Goal: Task Accomplishment & Management: Complete application form

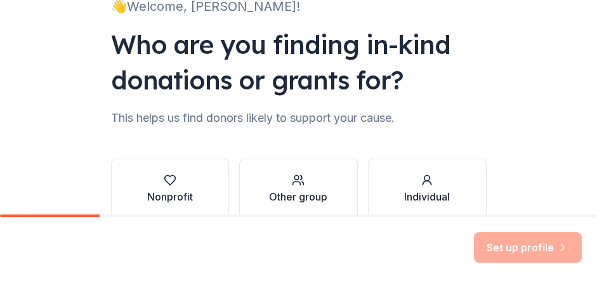
scroll to position [79, 0]
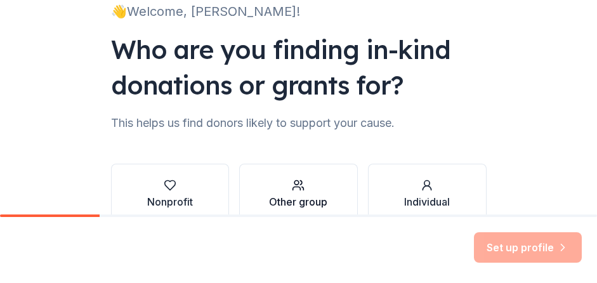
click at [283, 191] on div "button" at bounding box center [298, 185] width 58 height 13
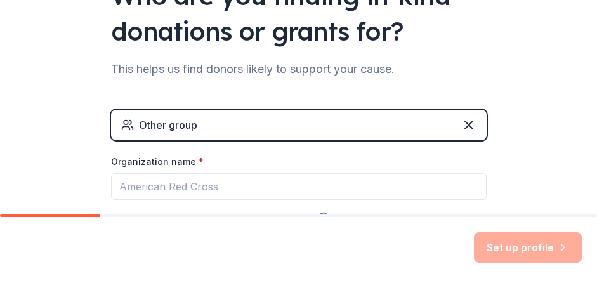
scroll to position [134, 0]
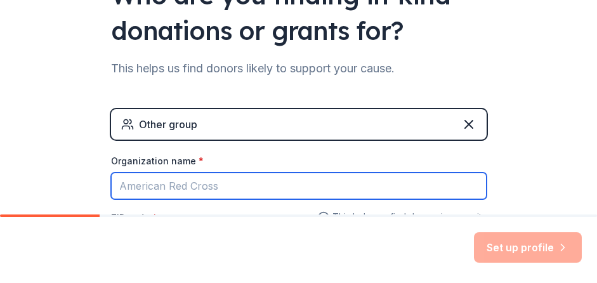
click at [230, 191] on input "Organization name *" at bounding box center [299, 186] width 376 height 27
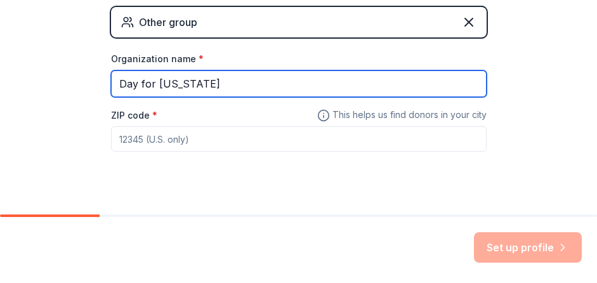
scroll to position [239, 0]
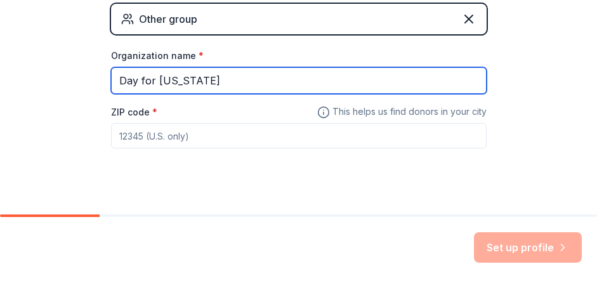
type input "Day for [US_STATE]"
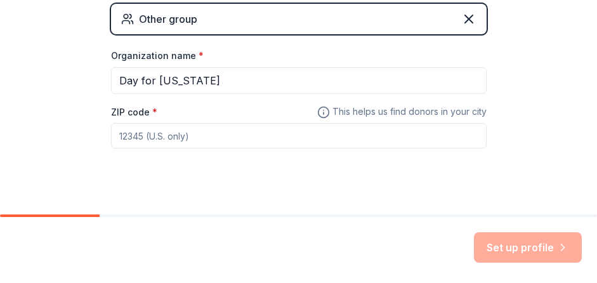
click at [176, 135] on input "ZIP code *" at bounding box center [299, 135] width 376 height 25
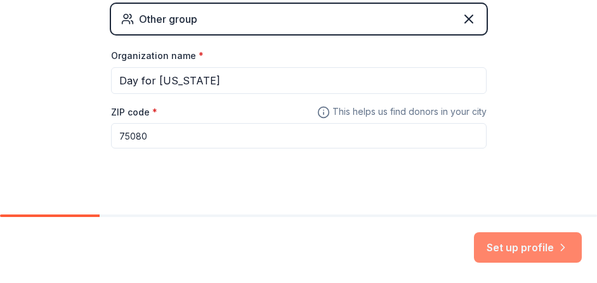
type input "75080"
click at [520, 241] on button "Set up profile" at bounding box center [528, 247] width 108 height 30
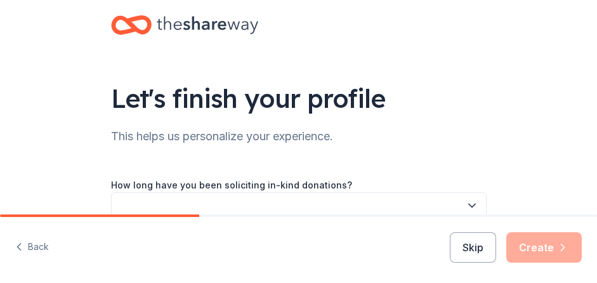
click at [468, 205] on icon "button" at bounding box center [472, 205] width 13 height 13
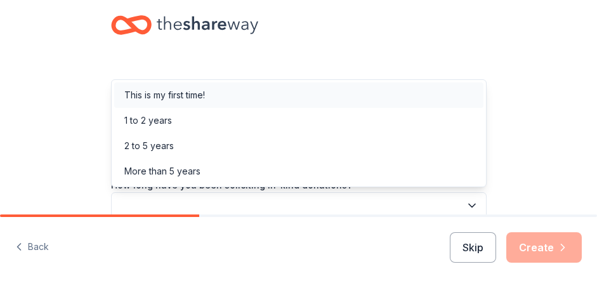
click at [188, 96] on div "This is my first time!" at bounding box center [164, 95] width 81 height 15
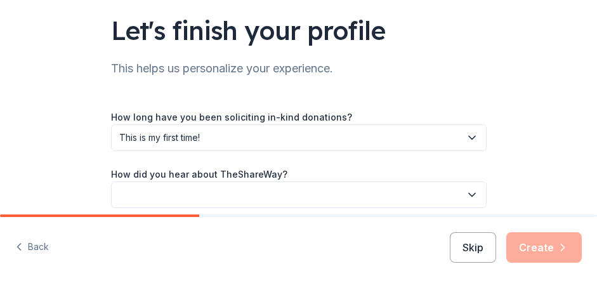
scroll to position [122, 0]
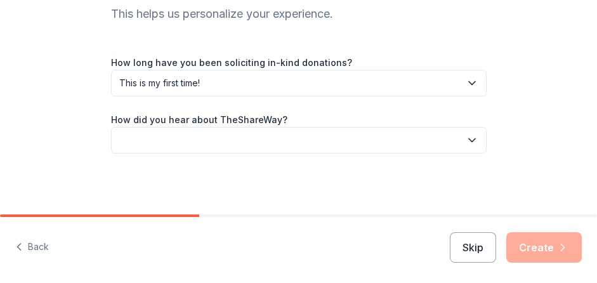
click at [421, 142] on button "button" at bounding box center [299, 140] width 376 height 27
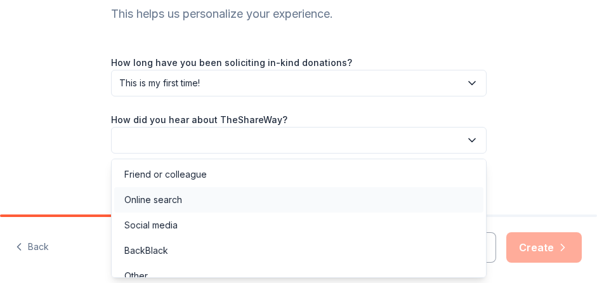
scroll to position [14, 0]
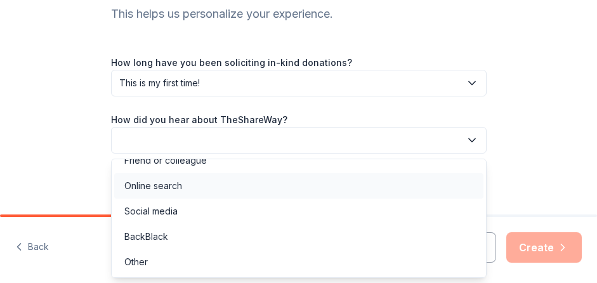
click at [180, 182] on div "Online search" at bounding box center [153, 185] width 58 height 15
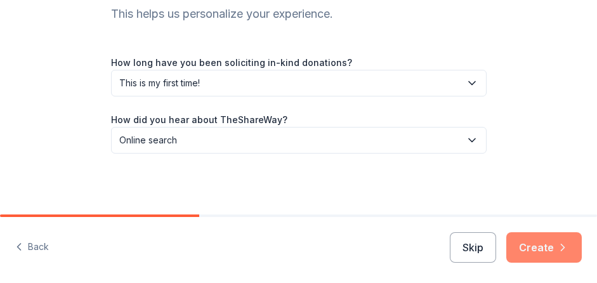
click at [555, 246] on button "Create" at bounding box center [544, 247] width 76 height 30
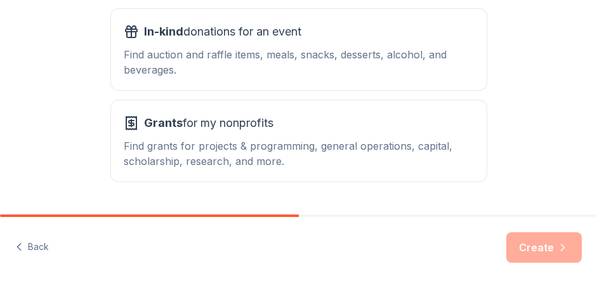
scroll to position [249, 0]
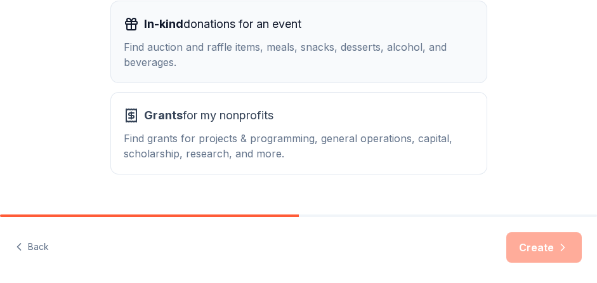
click at [302, 50] on div "Find auction and raffle items, meals, snacks, desserts, alcohol, and beverages." at bounding box center [299, 54] width 350 height 30
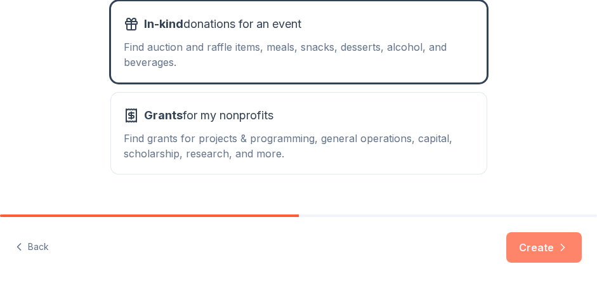
click at [543, 247] on button "Create" at bounding box center [544, 247] width 76 height 30
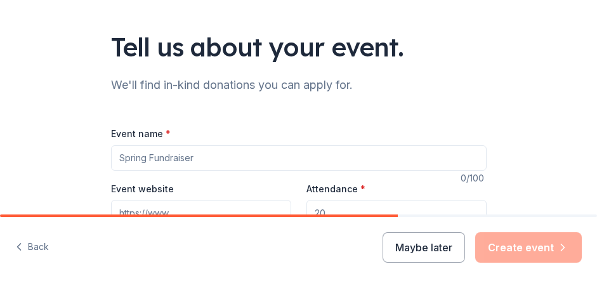
scroll to position [53, 0]
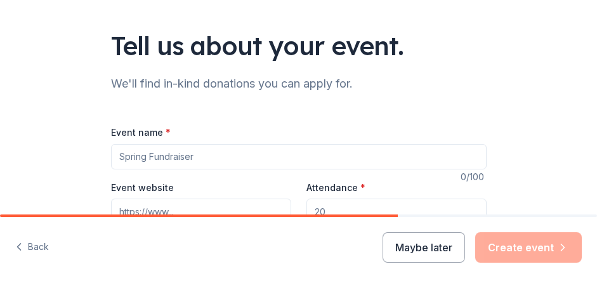
click at [248, 161] on input "Event name *" at bounding box center [299, 156] width 376 height 25
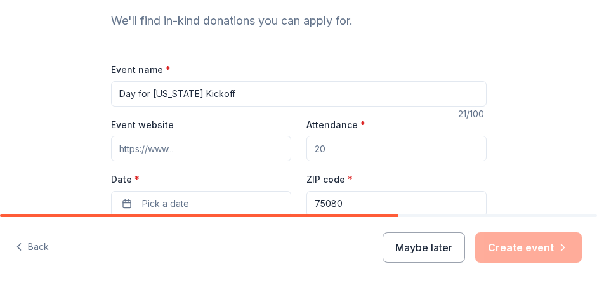
scroll to position [118, 0]
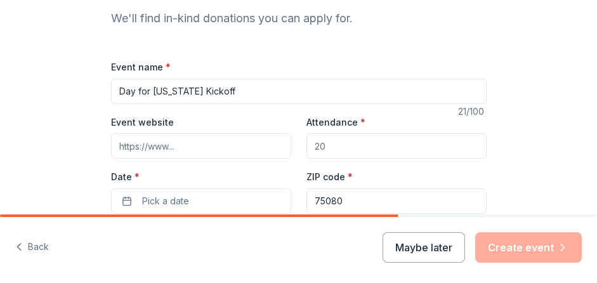
type input "Day for [US_STATE] Kickoff"
click at [187, 151] on input "Event website" at bounding box center [201, 145] width 180 height 25
type input "Dayfortexas.com"
click at [329, 153] on input "Attendance *" at bounding box center [397, 145] width 180 height 25
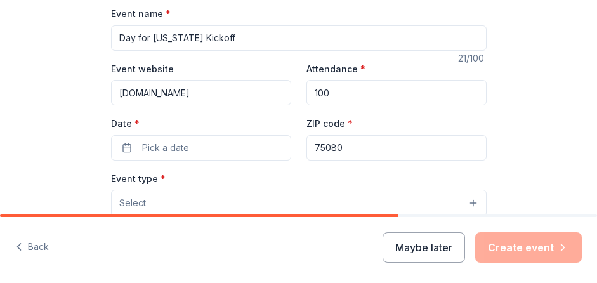
scroll to position [173, 0]
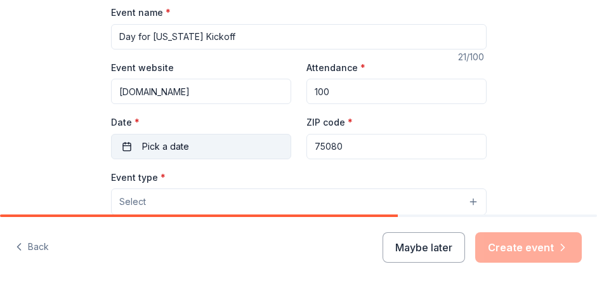
type input "100"
click at [197, 150] on button "Pick a date" at bounding box center [201, 146] width 180 height 25
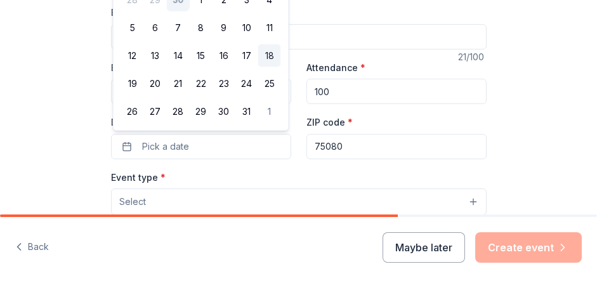
click at [270, 54] on button "18" at bounding box center [269, 55] width 23 height 23
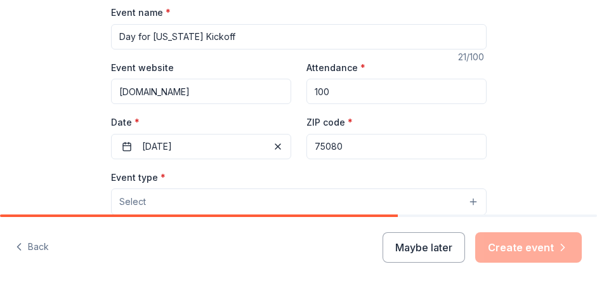
click at [212, 199] on button "Select" at bounding box center [299, 201] width 376 height 27
click at [164, 204] on button "Select" at bounding box center [299, 201] width 376 height 27
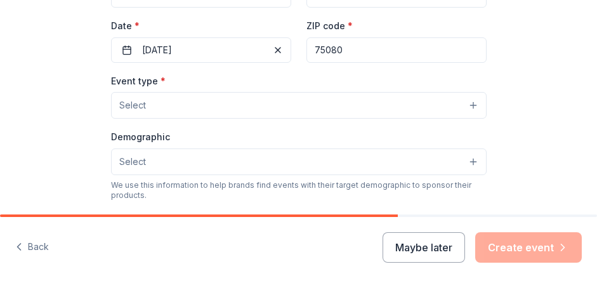
scroll to position [272, 0]
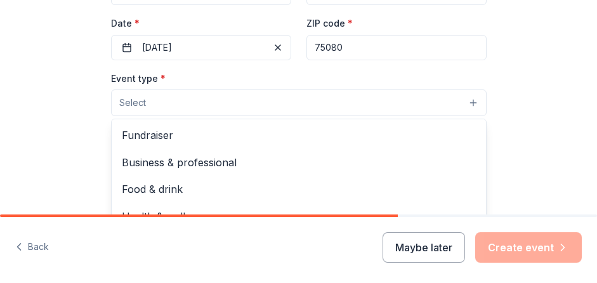
click at [477, 101] on button "Select" at bounding box center [299, 102] width 376 height 27
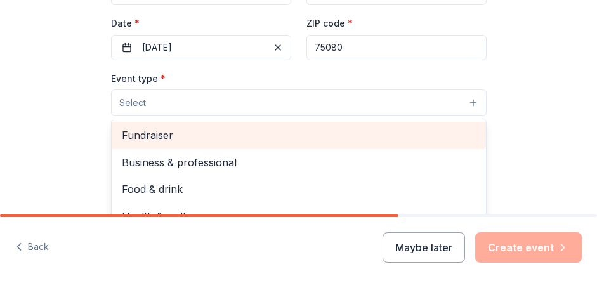
click at [263, 142] on span "Fundraiser" at bounding box center [299, 135] width 354 height 17
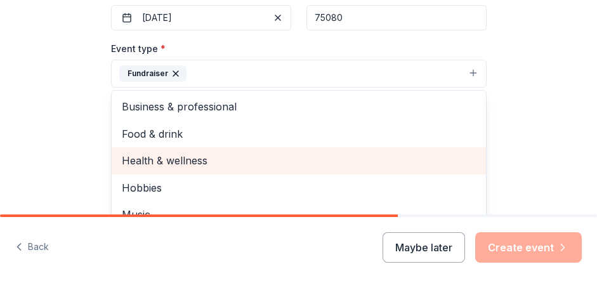
scroll to position [296, 0]
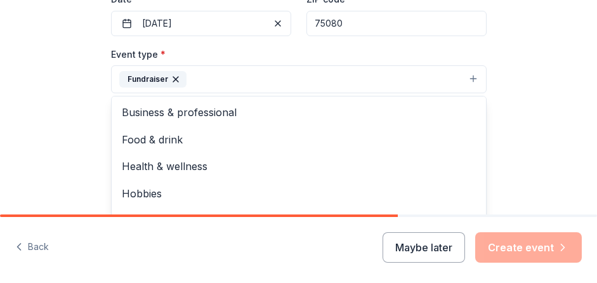
click at [82, 103] on div "Tell us about your event. We'll find in-kind donations you can apply for. Event…" at bounding box center [298, 117] width 597 height 826
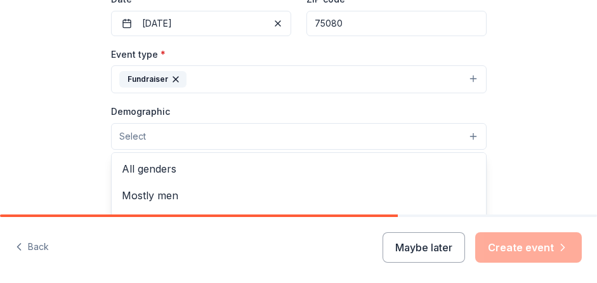
click at [142, 139] on span "Select" at bounding box center [132, 136] width 27 height 15
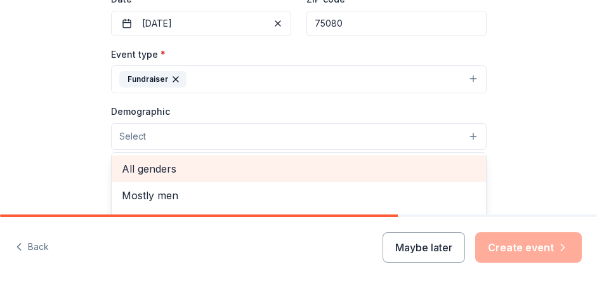
click at [158, 171] on span "All genders" at bounding box center [299, 169] width 354 height 17
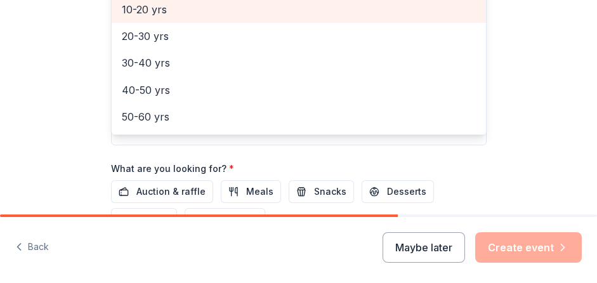
scroll to position [100, 0]
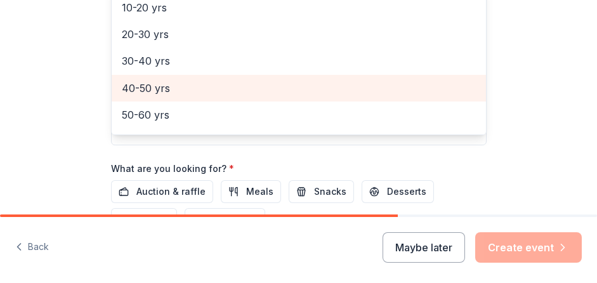
click at [142, 88] on span "40-50 yrs" at bounding box center [299, 88] width 354 height 17
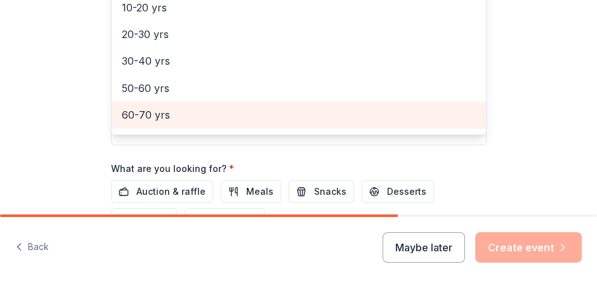
click at [139, 114] on span "60-70 yrs" at bounding box center [299, 115] width 354 height 17
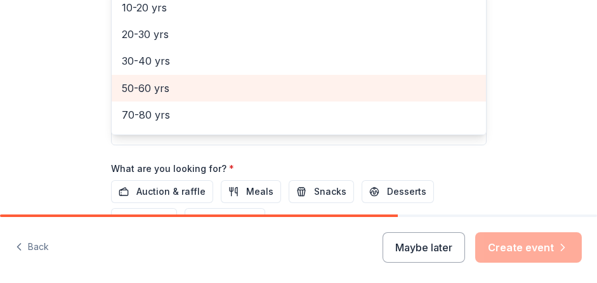
click at [139, 92] on span "50-60 yrs" at bounding box center [299, 88] width 354 height 17
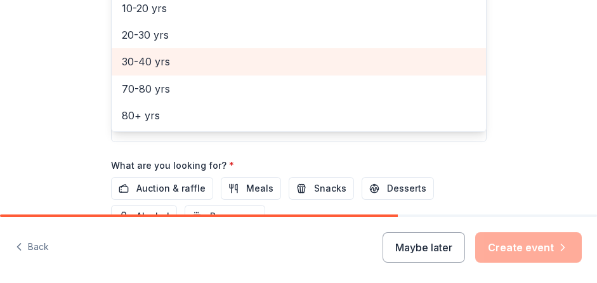
click at [158, 62] on span "30-40 yrs" at bounding box center [299, 61] width 354 height 17
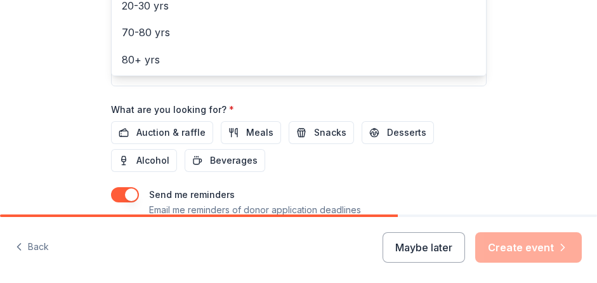
scroll to position [550, 0]
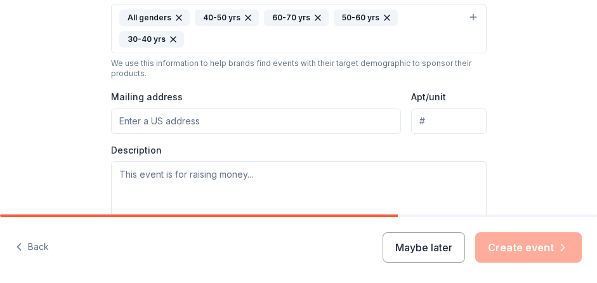
scroll to position [402, 0]
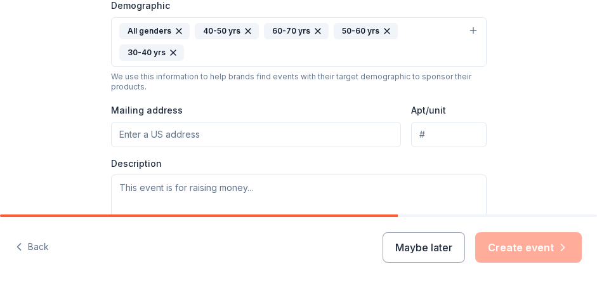
click at [138, 122] on input "Mailing address" at bounding box center [256, 134] width 291 height 25
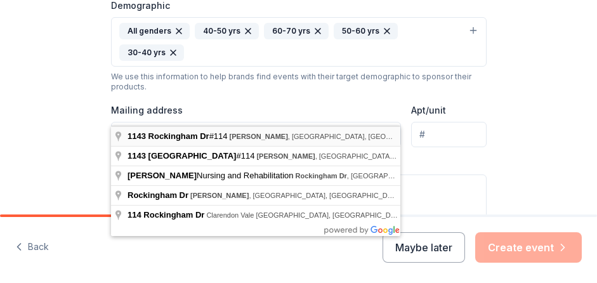
type input "1143 Rockingham Drive, Richardson, TX, 75080"
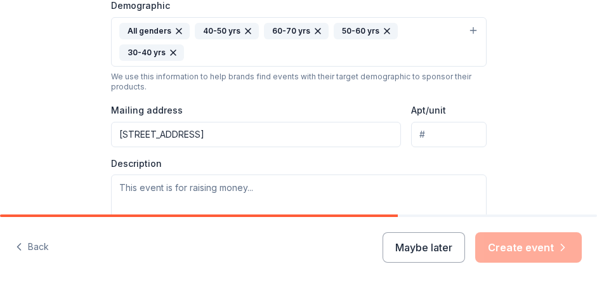
click at [447, 122] on input "Apt/unit" at bounding box center [448, 134] width 75 height 25
type input "114"
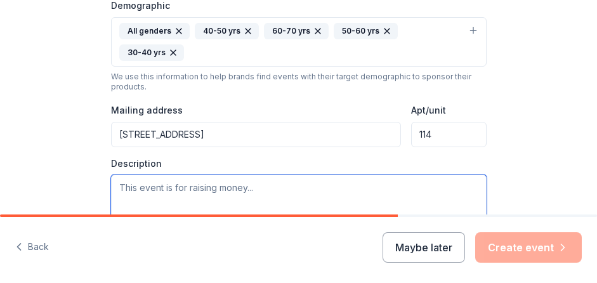
click at [326, 175] on textarea at bounding box center [299, 203] width 376 height 57
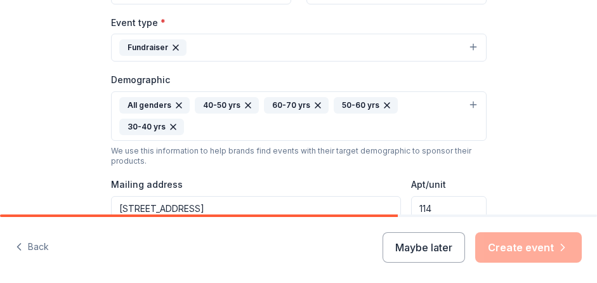
scroll to position [336, 0]
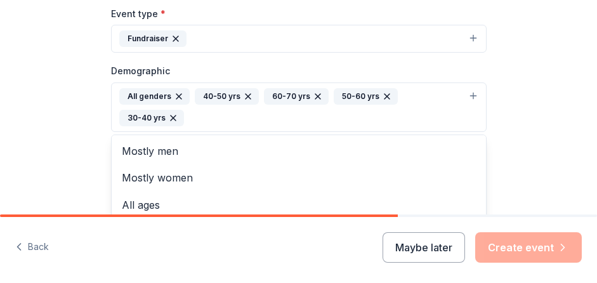
click at [474, 93] on button "All genders 40-50 yrs 60-70 yrs 50-60 yrs 30-40 yrs" at bounding box center [299, 108] width 376 height 50
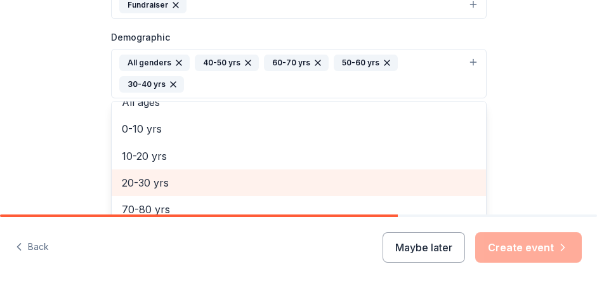
scroll to position [410, 0]
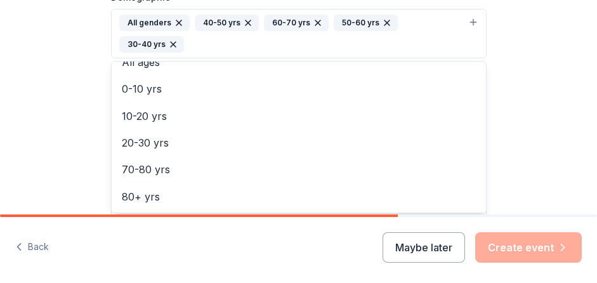
click at [515, 37] on div "Tell us about your event. We'll find in-kind donations you can apply for. Event…" at bounding box center [298, 14] width 597 height 849
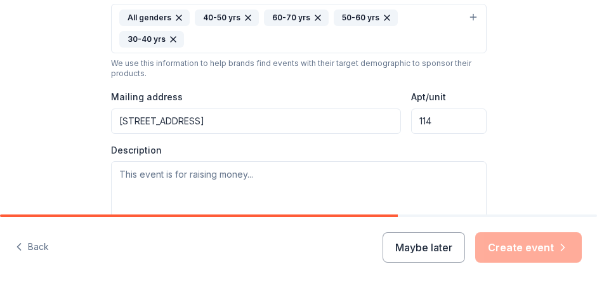
scroll to position [416, 0]
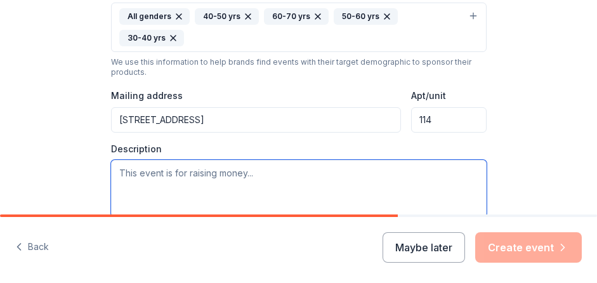
click at [173, 168] on textarea at bounding box center [299, 188] width 376 height 57
drag, startPoint x: 182, startPoint y: 149, endPoint x: 107, endPoint y: 147, distance: 74.9
click at [107, 147] on div "Tell us about your event. We'll find in-kind donations you can apply for. Event…" at bounding box center [299, 8] width 406 height 849
paste textarea "excited to kick off the campaign for Darrell Day for US Congress in District 32…"
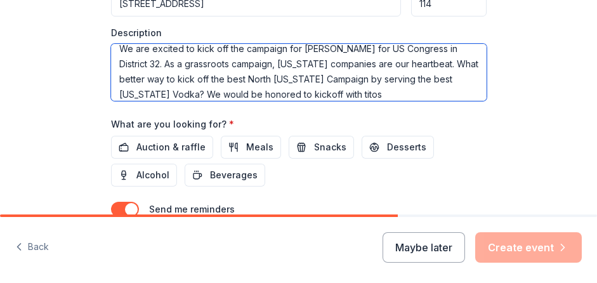
scroll to position [536, 0]
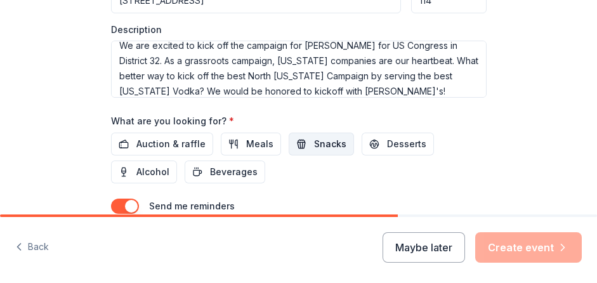
click at [314, 136] on span "Snacks" at bounding box center [330, 143] width 32 height 15
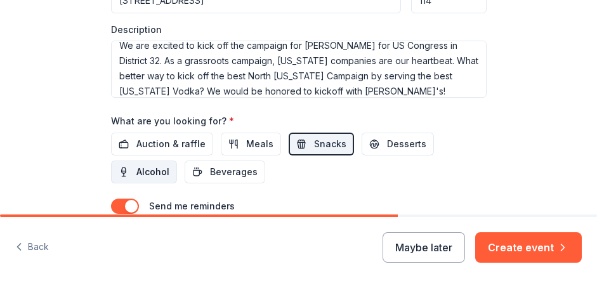
click at [149, 164] on span "Alcohol" at bounding box center [152, 171] width 33 height 15
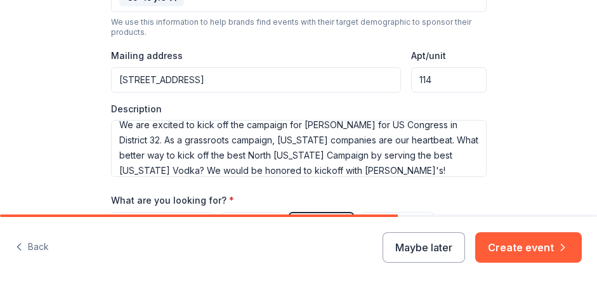
scroll to position [457, 0]
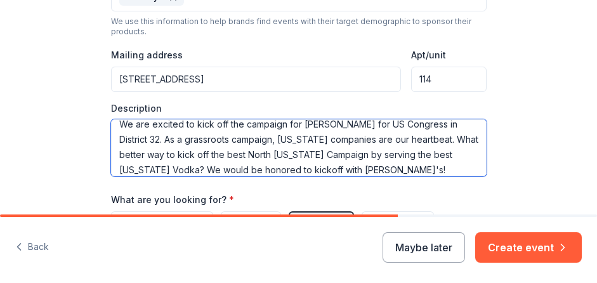
click at [284, 146] on textarea "We are excited to kick off the campaign for Darrell Day for US Congress in Dist…" at bounding box center [299, 147] width 376 height 57
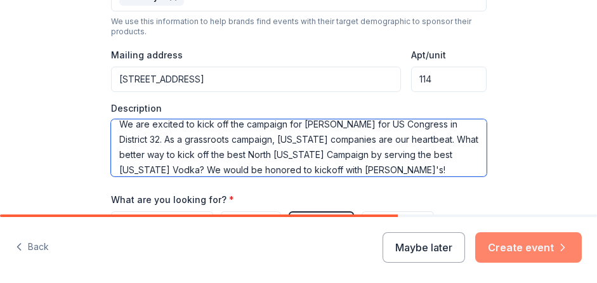
type textarea "We are excited to kick off the campaign for Darrell Day for US Congress in Dist…"
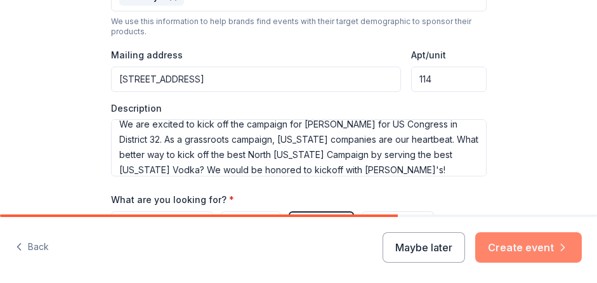
click at [528, 249] on button "Create event" at bounding box center [528, 247] width 107 height 30
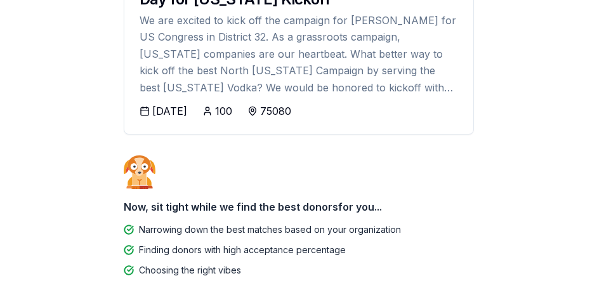
scroll to position [192, 0]
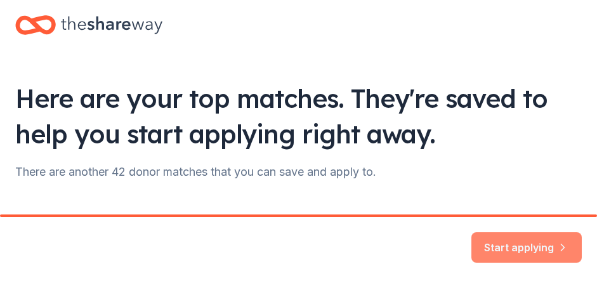
click at [492, 249] on button "Start applying" at bounding box center [527, 247] width 110 height 30
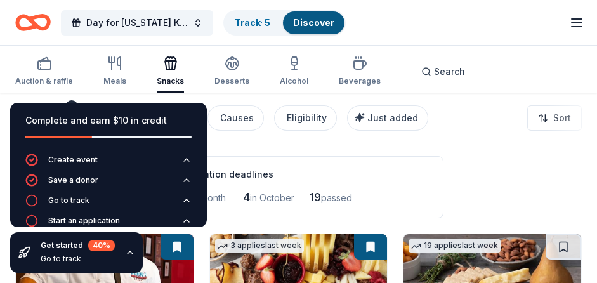
click at [541, 68] on div "Auction & raffle Meals Snacks Desserts Alcohol Beverages Search" at bounding box center [298, 69] width 567 height 47
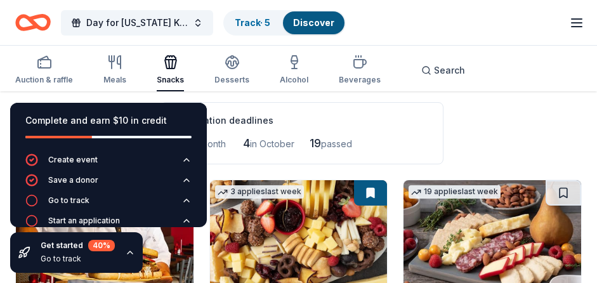
scroll to position [55, 0]
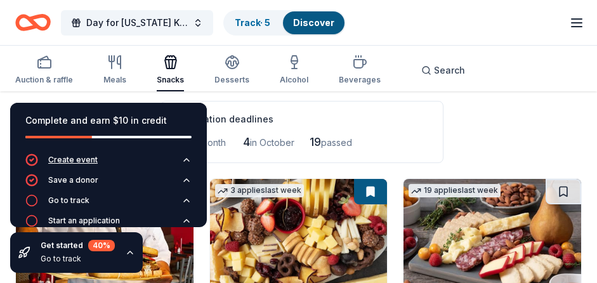
click at [185, 159] on icon "button" at bounding box center [186, 160] width 5 height 3
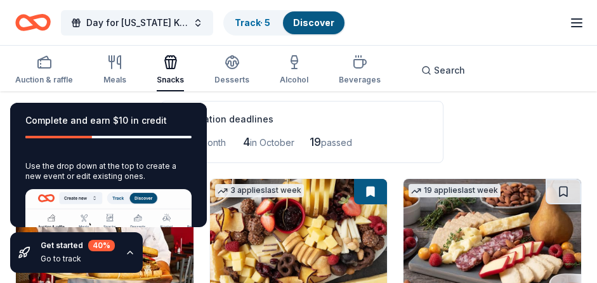
scroll to position [0, 0]
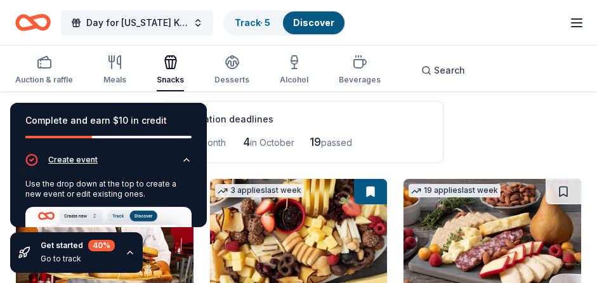
click at [185, 159] on icon "button" at bounding box center [186, 160] width 5 height 3
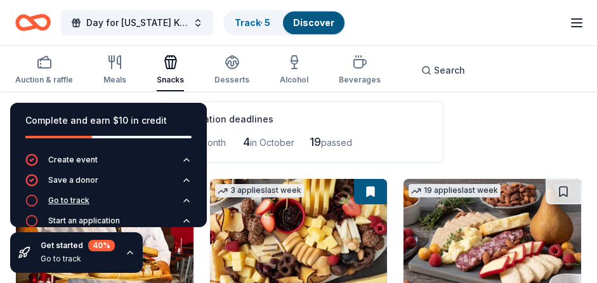
click at [32, 198] on icon "button" at bounding box center [31, 200] width 13 height 13
click at [65, 200] on div "Go to track" at bounding box center [68, 200] width 41 height 10
click at [188, 202] on icon "button" at bounding box center [187, 200] width 10 height 10
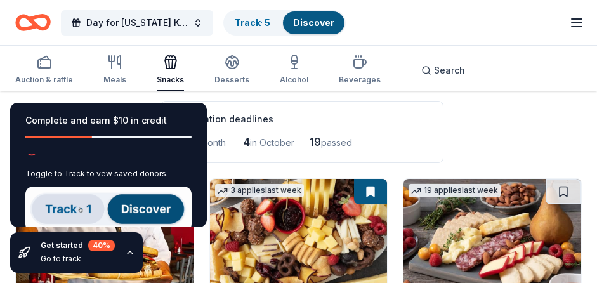
scroll to position [55, 0]
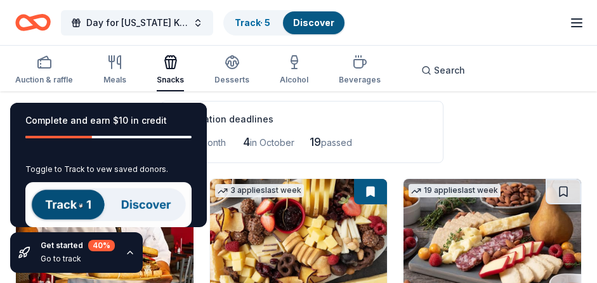
click at [57, 203] on img at bounding box center [108, 204] width 166 height 45
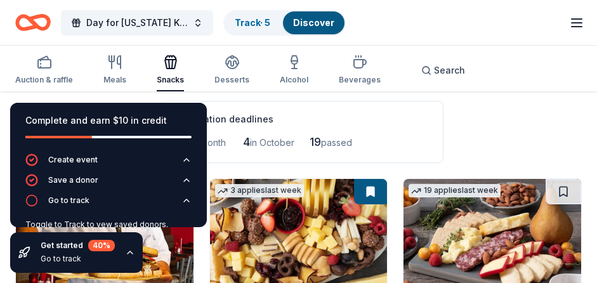
scroll to position [8, 0]
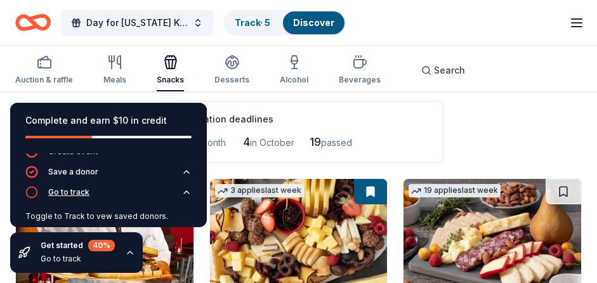
click at [55, 192] on div "Go to track" at bounding box center [68, 192] width 41 height 10
click at [31, 190] on icon "button" at bounding box center [31, 192] width 13 height 13
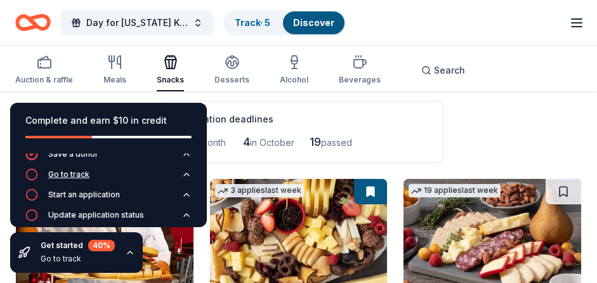
scroll to position [27, 0]
click at [185, 194] on icon "button" at bounding box center [186, 194] width 5 height 3
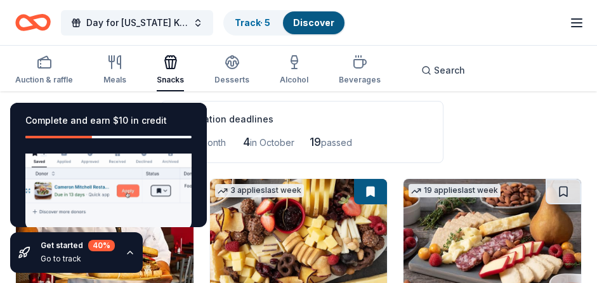
scroll to position [147, 0]
click at [539, 109] on div "58 results in Richardson, TX Application deadlines 0 this month 4 in October 19…" at bounding box center [298, 132] width 567 height 62
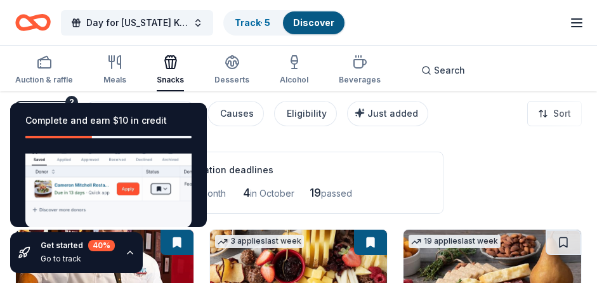
scroll to position [0, 0]
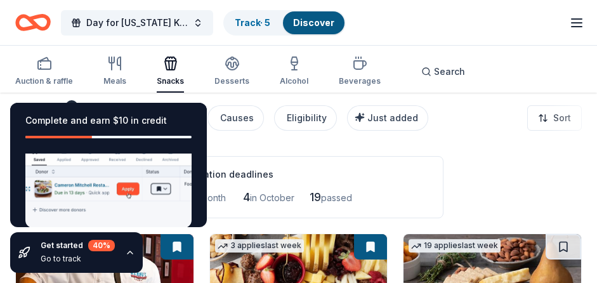
click at [128, 251] on icon "button" at bounding box center [130, 253] width 10 height 10
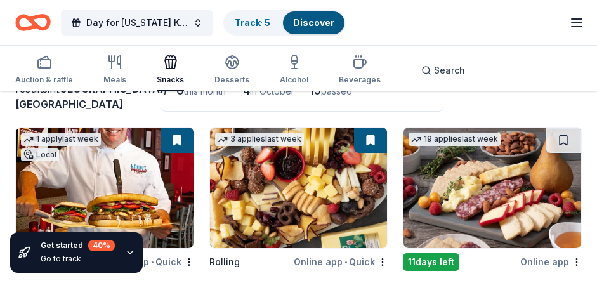
scroll to position [110, 0]
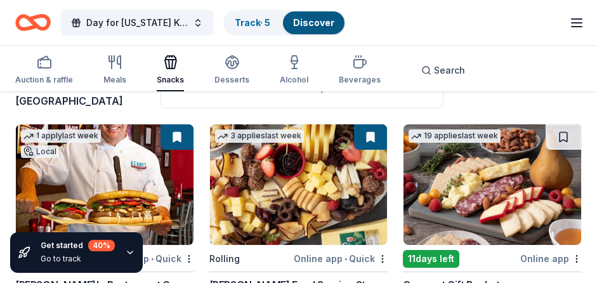
click at [173, 138] on button at bounding box center [177, 136] width 33 height 25
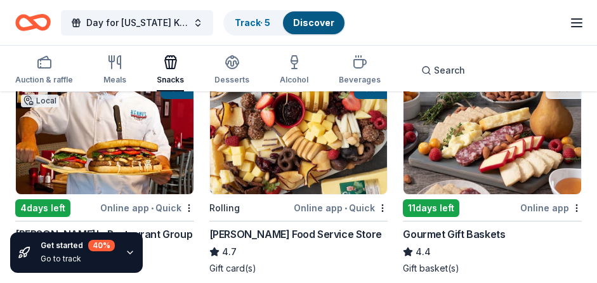
scroll to position [158, 0]
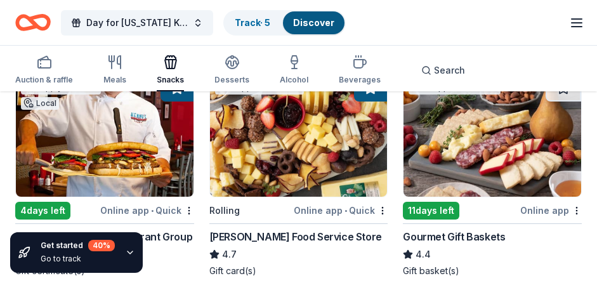
click at [151, 182] on img at bounding box center [105, 136] width 178 height 121
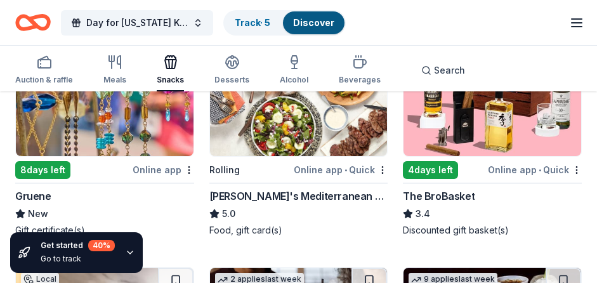
scroll to position [432, 0]
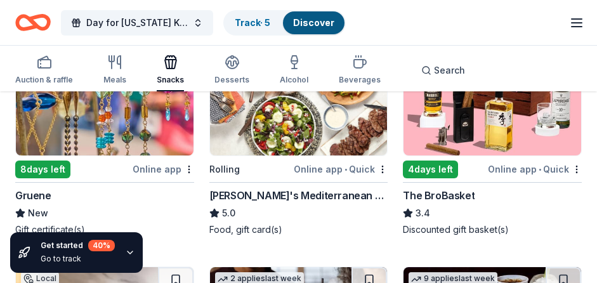
click at [426, 170] on div "4 days left" at bounding box center [430, 170] width 55 height 18
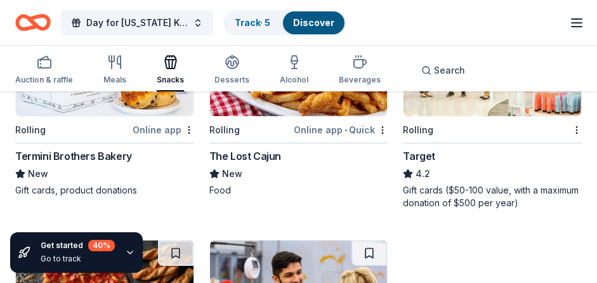
scroll to position [1427, 0]
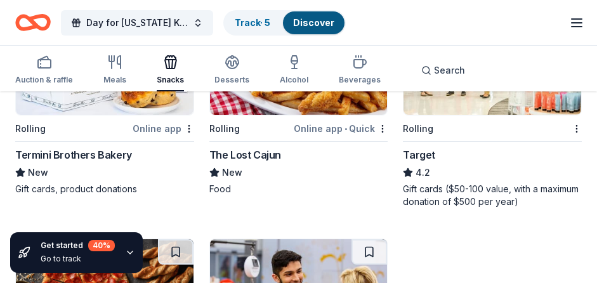
click at [327, 127] on div "Online app • Quick" at bounding box center [341, 129] width 94 height 16
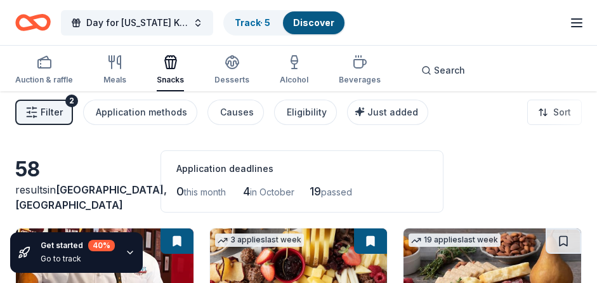
scroll to position [0, 0]
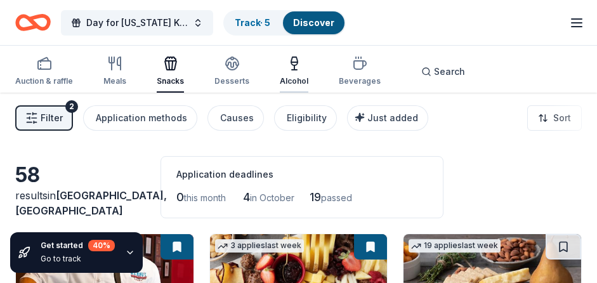
click at [293, 71] on div "Alcohol" at bounding box center [294, 71] width 29 height 30
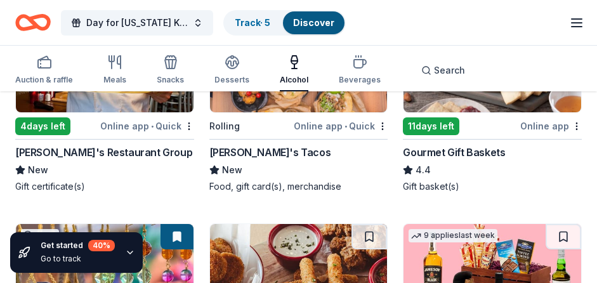
scroll to position [244, 0]
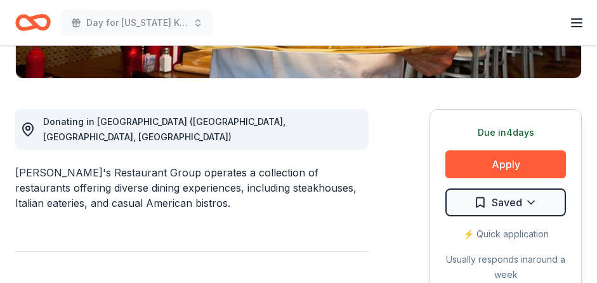
scroll to position [310, 0]
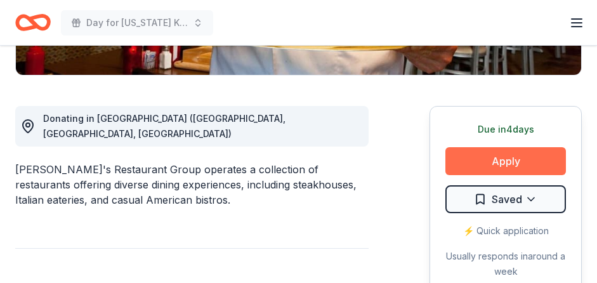
click at [483, 157] on button "Apply" at bounding box center [506, 161] width 121 height 28
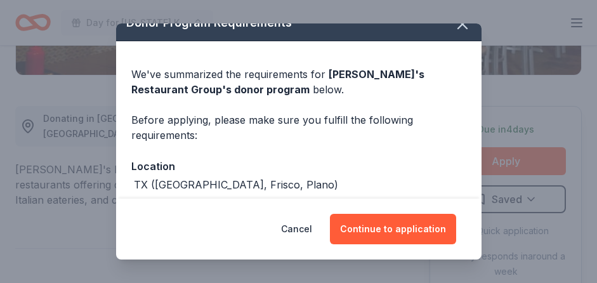
scroll to position [17, 0]
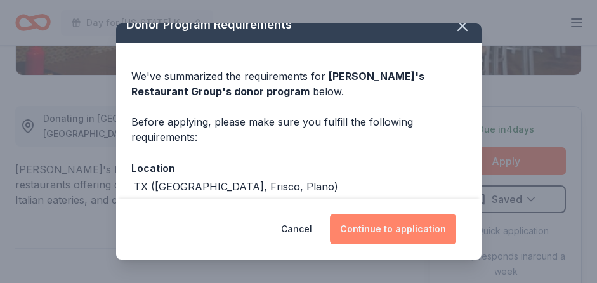
click at [378, 237] on button "Continue to application" at bounding box center [393, 229] width 126 height 30
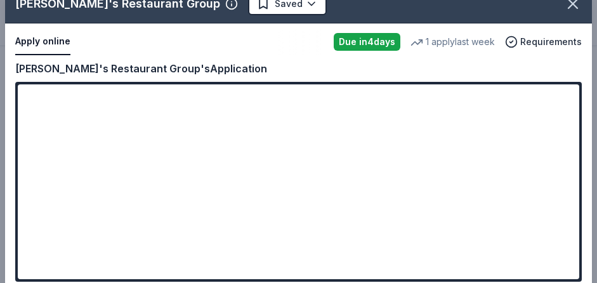
scroll to position [34, 0]
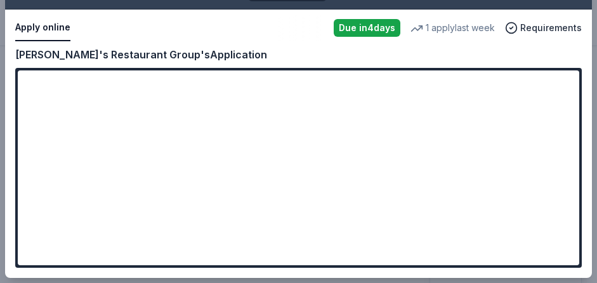
click at [192, 255] on div "Kenny's Restaurant Group Saved Apply online Due in 4 days 1 apply last week Req…" at bounding box center [298, 124] width 587 height 307
click at [189, 249] on div "Kenny's Restaurant Group Saved Apply online Due in 4 days 1 apply last week Req…" at bounding box center [298, 124] width 587 height 307
click at [152, 248] on div "Kenny's Restaurant Group Saved Apply online Due in 4 days 1 apply last week Req…" at bounding box center [298, 124] width 587 height 307
click at [80, 249] on div "Kenny's Restaurant Group Saved Apply online Due in 4 days 1 apply last week Req…" at bounding box center [298, 124] width 587 height 307
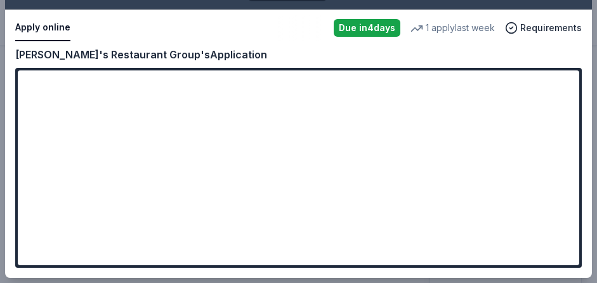
click at [109, 245] on div "Kenny's Restaurant Group Saved Apply online Due in 4 days 1 apply last week Req…" at bounding box center [298, 124] width 587 height 307
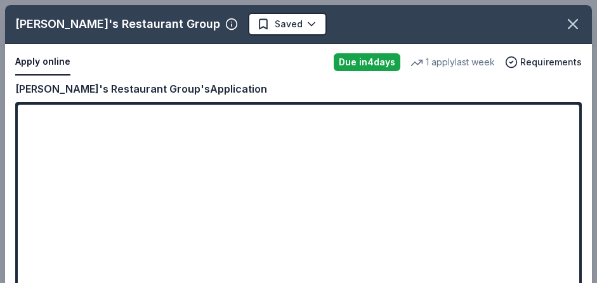
click at [540, 63] on div "Kenny's Restaurant Group Saved Apply online Due in 4 days 1 apply last week Req…" at bounding box center [298, 158] width 587 height 307
click at [573, 26] on icon "button" at bounding box center [573, 24] width 18 height 18
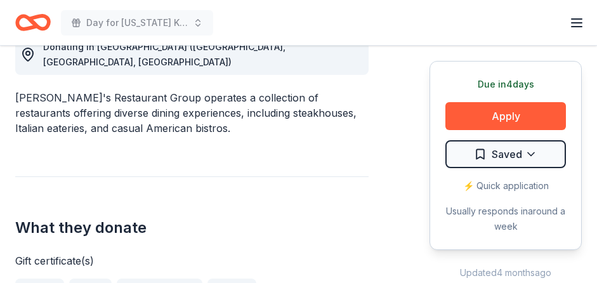
scroll to position [384, 0]
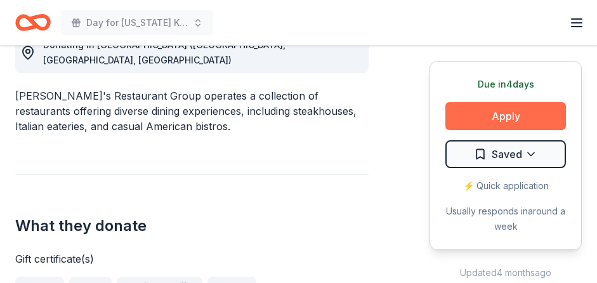
click at [501, 114] on button "Apply" at bounding box center [506, 116] width 121 height 28
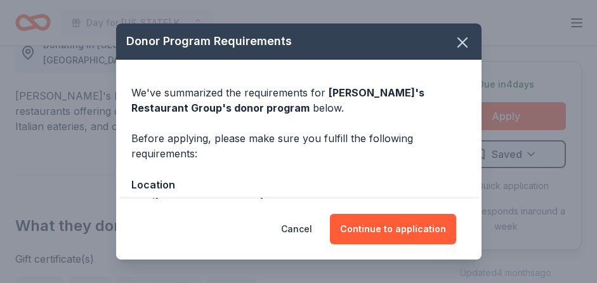
click at [225, 187] on div "Location" at bounding box center [298, 184] width 335 height 17
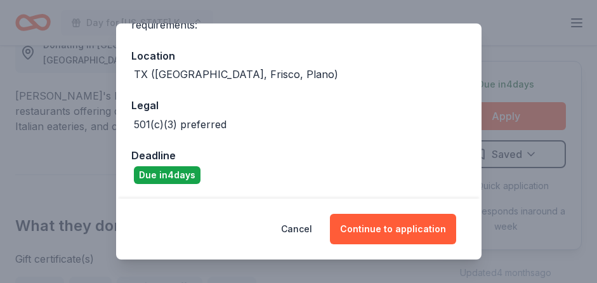
scroll to position [129, 0]
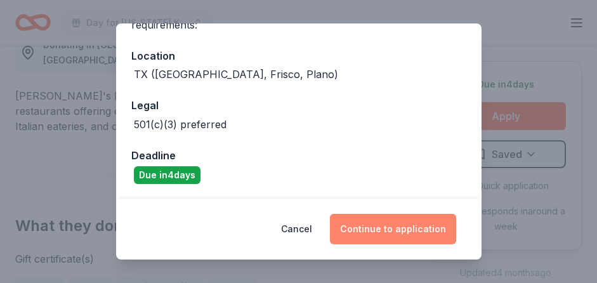
click at [378, 228] on button "Continue to application" at bounding box center [393, 229] width 126 height 30
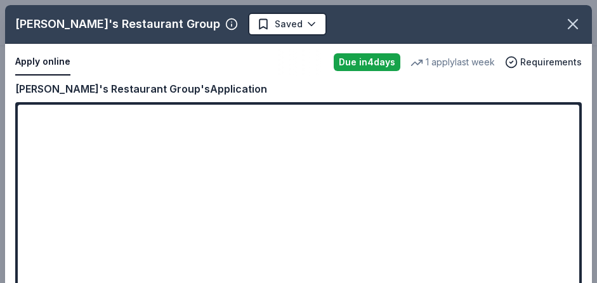
scroll to position [34, 0]
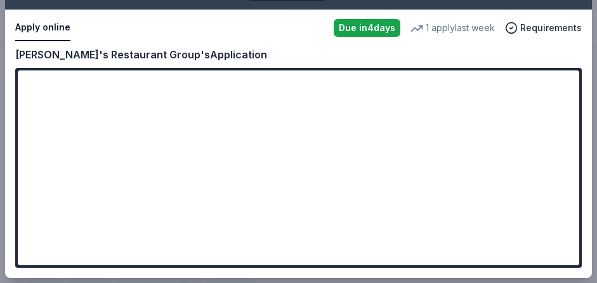
click at [244, 248] on div "Kenny's Restaurant Group Saved Apply online Due in 4 days 1 apply last week Req…" at bounding box center [298, 124] width 587 height 307
click at [38, 24] on div "Kenny's Restaurant Group Saved Apply online Due in 4 days 1 apply last week Req…" at bounding box center [298, 124] width 587 height 307
click at [554, 89] on div "Kenny's Restaurant Group Saved Apply online Due in 4 days 1 apply last week Req…" at bounding box center [298, 124] width 587 height 307
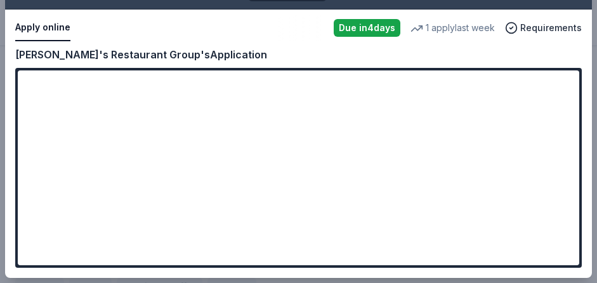
click at [551, 95] on div "Kenny's Restaurant Group Saved Apply online Due in 4 days 1 apply last week Req…" at bounding box center [298, 124] width 587 height 307
click at [249, 242] on div "Kenny's Restaurant Group Saved Apply online Due in 4 days 1 apply last week Req…" at bounding box center [298, 124] width 587 height 307
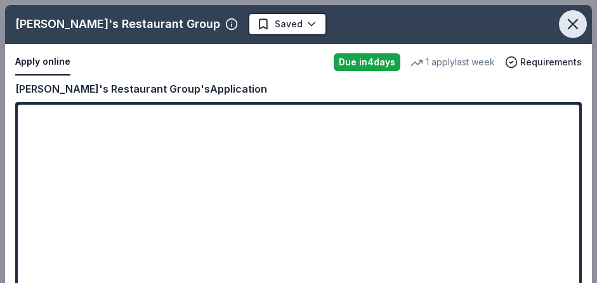
click at [567, 25] on icon "button" at bounding box center [573, 24] width 18 height 18
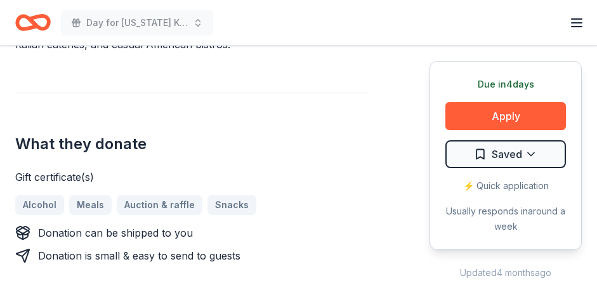
scroll to position [473, 0]
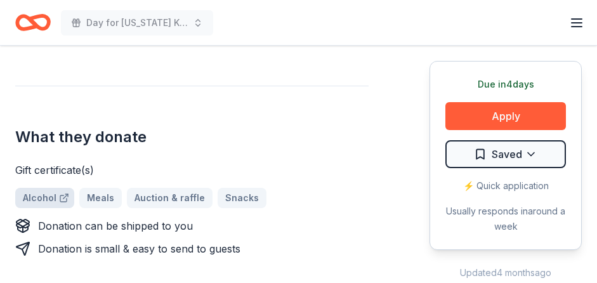
click at [52, 188] on link "Alcohol" at bounding box center [44, 198] width 59 height 20
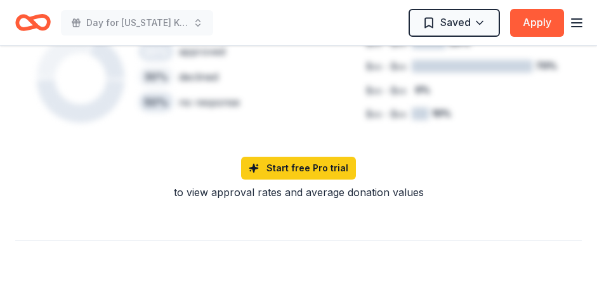
scroll to position [984, 0]
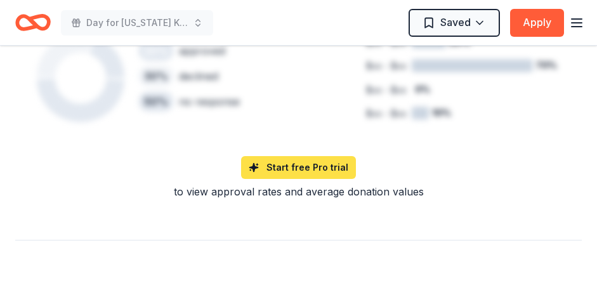
click at [285, 156] on link "Start free Pro trial" at bounding box center [298, 167] width 115 height 23
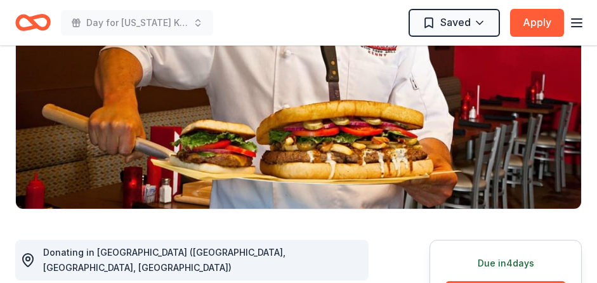
scroll to position [0, 0]
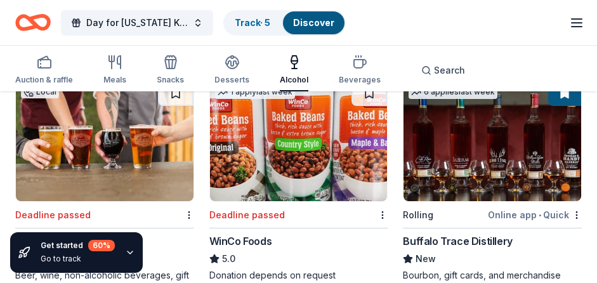
scroll to position [632, 0]
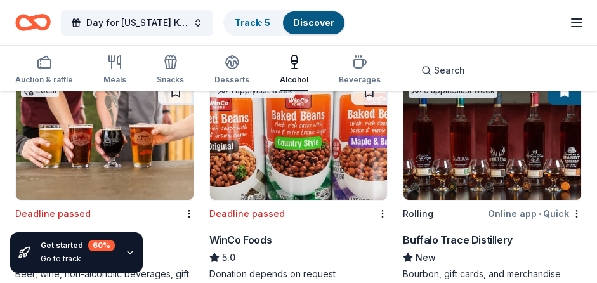
click at [514, 212] on div "Online app • Quick" at bounding box center [535, 214] width 94 height 16
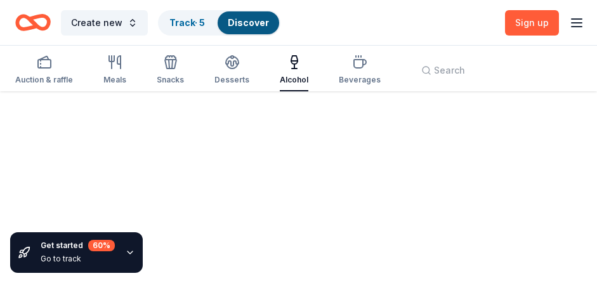
scroll to position [595, 0]
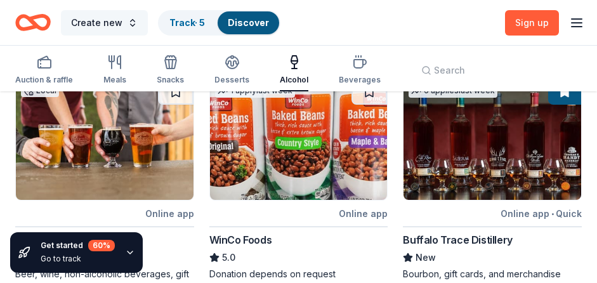
click at [132, 22] on button "Create new" at bounding box center [104, 22] width 87 height 25
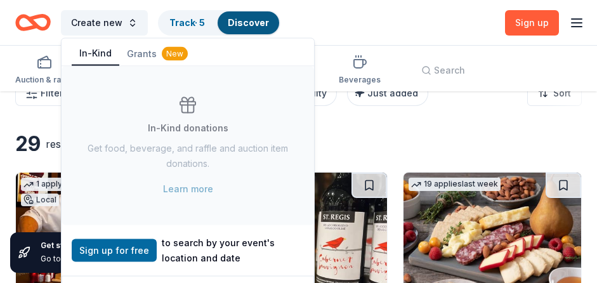
scroll to position [30, 0]
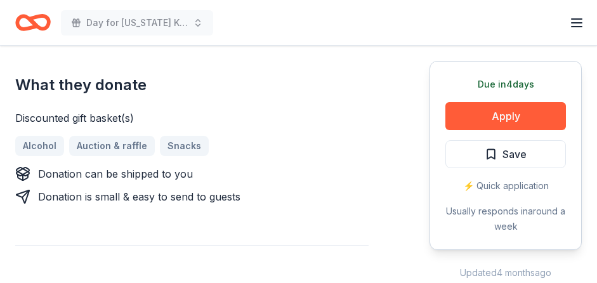
scroll to position [513, 0]
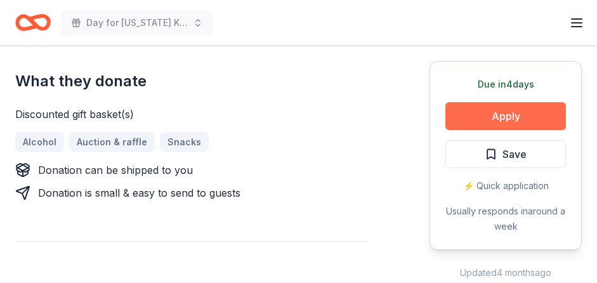
click at [508, 117] on button "Apply" at bounding box center [506, 116] width 121 height 28
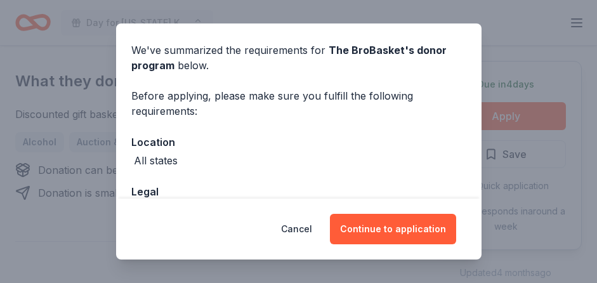
scroll to position [129, 0]
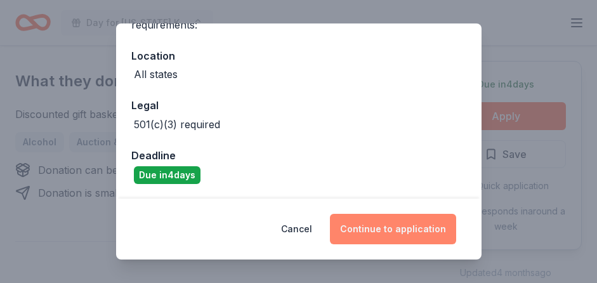
click at [398, 228] on button "Continue to application" at bounding box center [393, 229] width 126 height 30
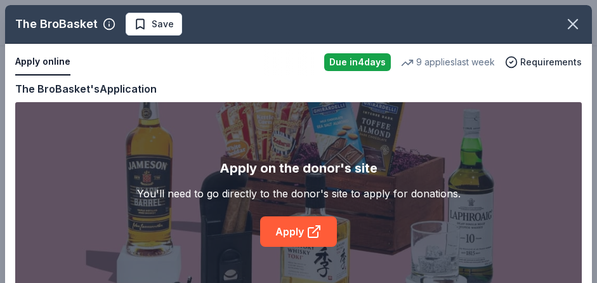
click at [293, 229] on div "The BroBasket Save Apply online Due in 4 days 9 applies last week Requirements …" at bounding box center [298, 158] width 587 height 307
click at [290, 238] on div "The BroBasket Save Apply online Due in 4 days 9 applies last week Requirements …" at bounding box center [298, 158] width 587 height 307
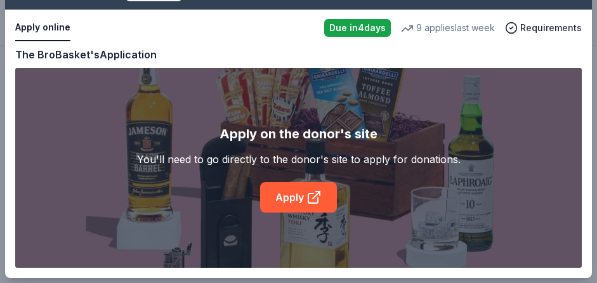
click at [279, 199] on div "The BroBasket Save Apply online Due in 4 days 9 applies last week Requirements …" at bounding box center [298, 124] width 587 height 307
click at [296, 208] on div "The BroBasket Save Apply online Due in 4 days 9 applies last week Requirements …" at bounding box center [298, 124] width 587 height 307
click at [294, 197] on div "The BroBasket Save Apply online Due in 4 days 9 applies last week Requirements …" at bounding box center [298, 124] width 587 height 307
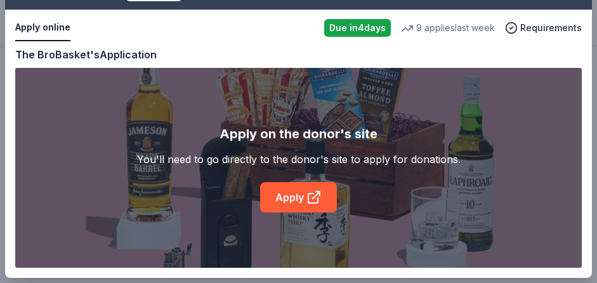
click at [294, 197] on div "The BroBasket Save Apply online Due in 4 days 9 applies last week Requirements …" at bounding box center [298, 124] width 587 height 307
click at [274, 189] on div "The BroBasket Save Apply online Due in 4 days 9 applies last week Requirements …" at bounding box center [298, 124] width 587 height 307
click at [302, 200] on div "The BroBasket Save Apply online Due in 4 days 9 applies last week Requirements …" at bounding box center [298, 124] width 587 height 307
click at [319, 194] on div "The BroBasket Save Apply online Due in 4 days 9 applies last week Requirements …" at bounding box center [298, 124] width 587 height 307
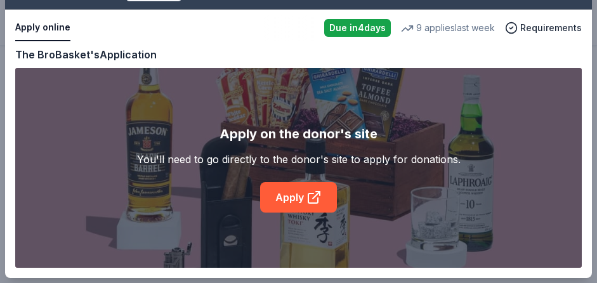
click at [319, 194] on div "The BroBasket Save Apply online Due in 4 days 9 applies last week Requirements …" at bounding box center [298, 124] width 587 height 307
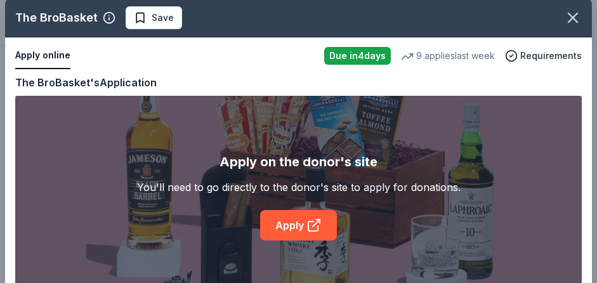
scroll to position [0, 0]
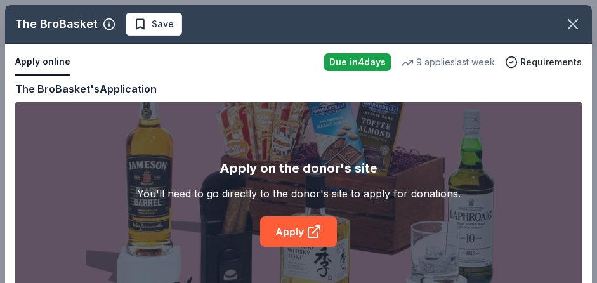
click at [136, 23] on div "The BroBasket Save Apply online Due in 4 days 9 applies last week Requirements …" at bounding box center [298, 158] width 587 height 307
click at [103, 23] on div "The BroBasket Save Apply online Due in 4 days 9 applies last week Requirements …" at bounding box center [298, 158] width 587 height 307
click at [27, 23] on div "The BroBasket Save Apply online Due in 4 days 9 applies last week Requirements …" at bounding box center [298, 158] width 587 height 307
click at [569, 24] on icon "button" at bounding box center [573, 24] width 18 height 18
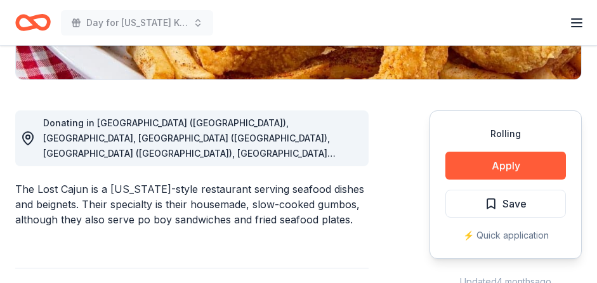
scroll to position [307, 0]
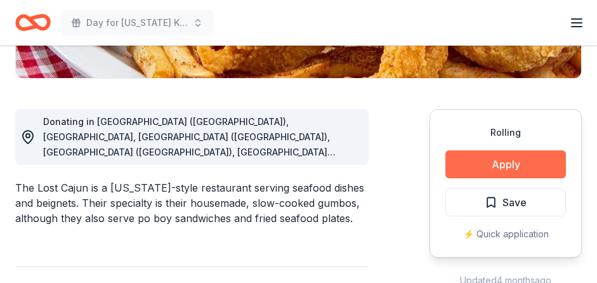
click at [484, 162] on button "Apply" at bounding box center [506, 164] width 121 height 28
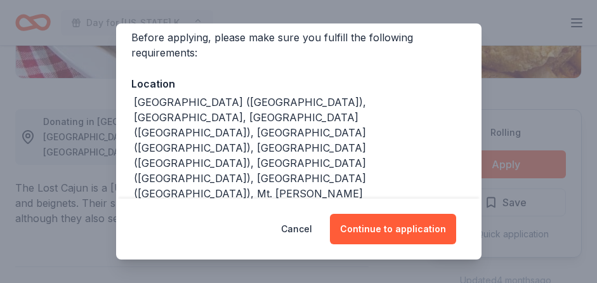
scroll to position [110, 0]
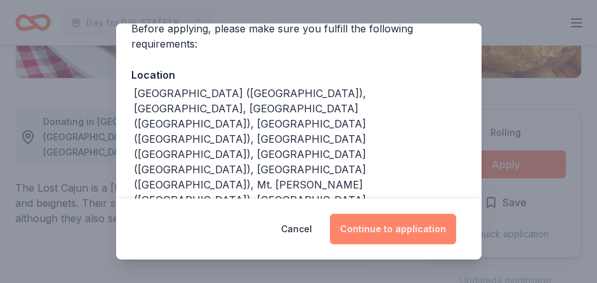
click at [413, 227] on button "Continue to application" at bounding box center [393, 229] width 126 height 30
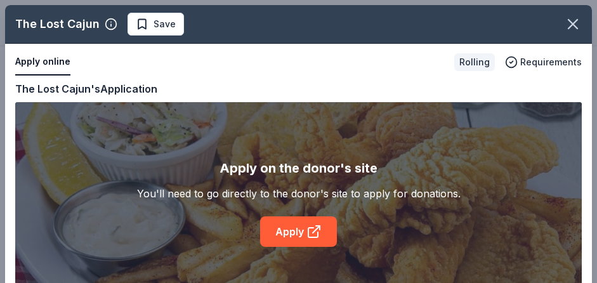
click at [300, 226] on div "The Lost Cajun Save Apply online Rolling Requirements Copy and paste your infor…" at bounding box center [298, 158] width 587 height 307
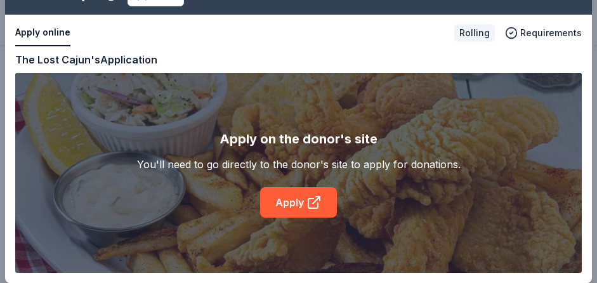
scroll to position [34, 0]
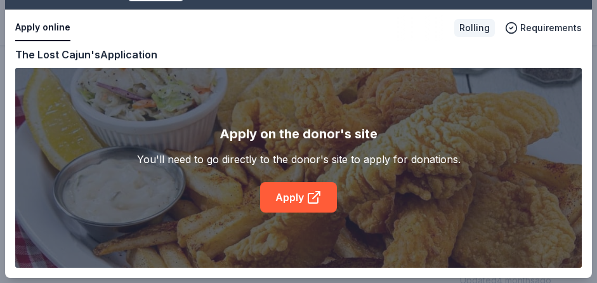
click at [326, 194] on div "The Lost Cajun Save Apply online Rolling Requirements Copy and paste your infor…" at bounding box center [298, 124] width 587 height 307
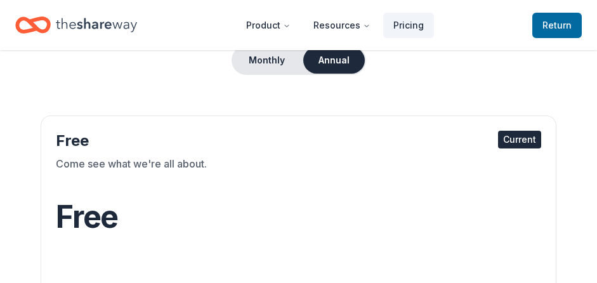
scroll to position [130, 0]
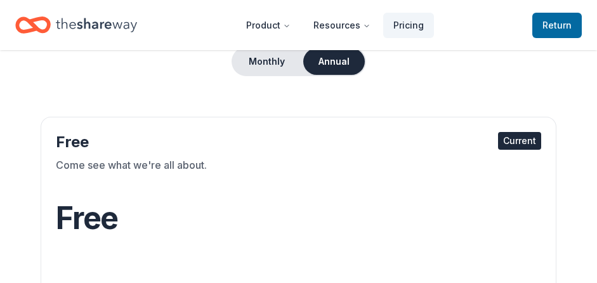
click at [520, 136] on div "Current" at bounding box center [519, 141] width 43 height 18
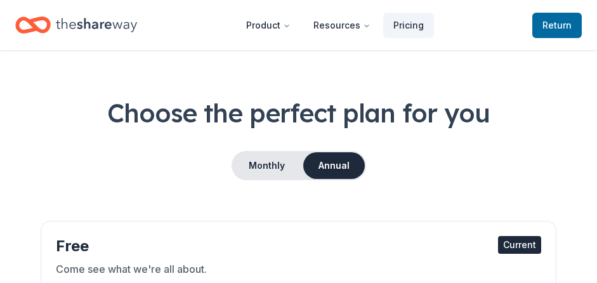
scroll to position [0, 0]
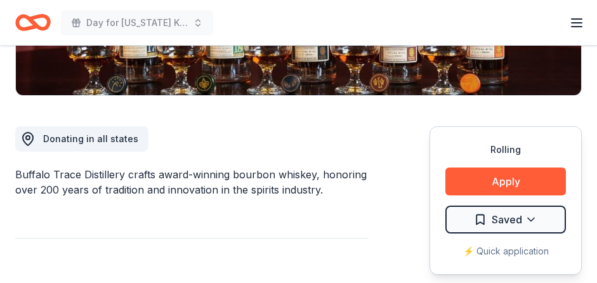
scroll to position [291, 0]
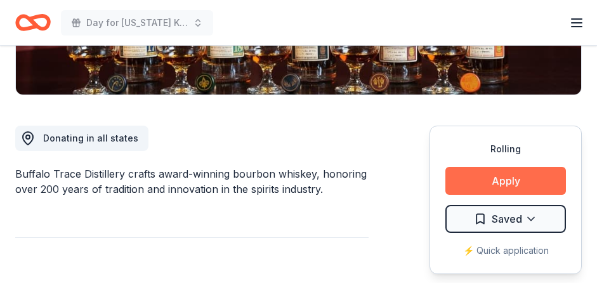
click at [483, 182] on button "Apply" at bounding box center [506, 181] width 121 height 28
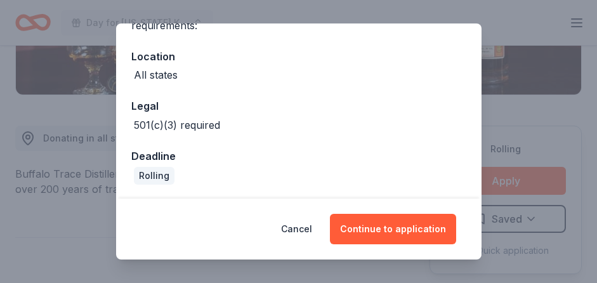
scroll to position [129, 0]
click at [303, 232] on button "Cancel" at bounding box center [296, 229] width 31 height 30
